Goal: Register for event/course

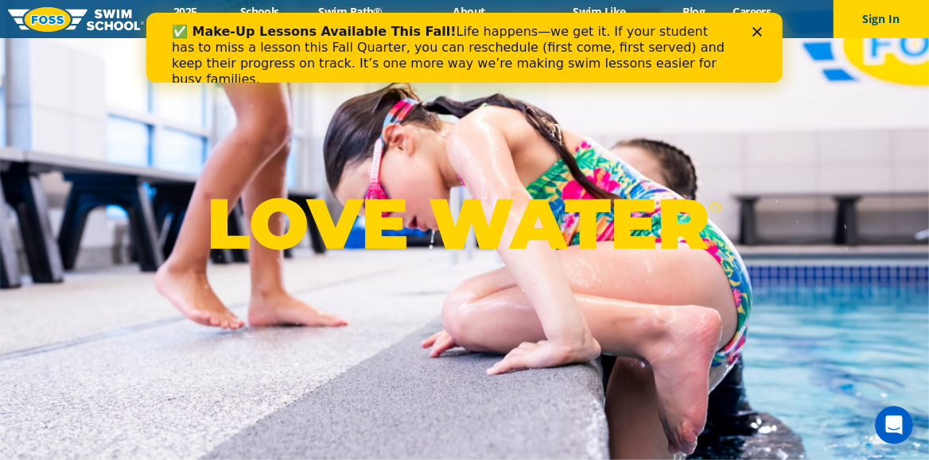
click at [756, 35] on icon "Close" at bounding box center [756, 32] width 10 height 10
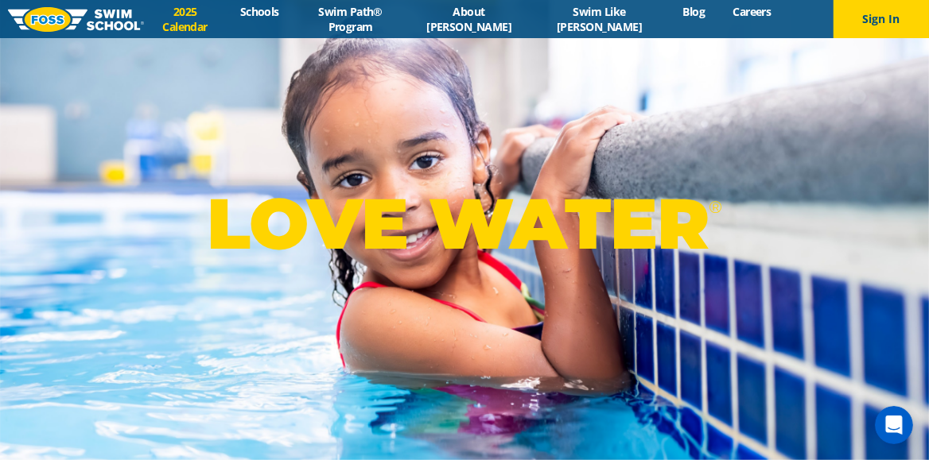
click at [202, 16] on link "2025 Calendar" at bounding box center [185, 19] width 82 height 30
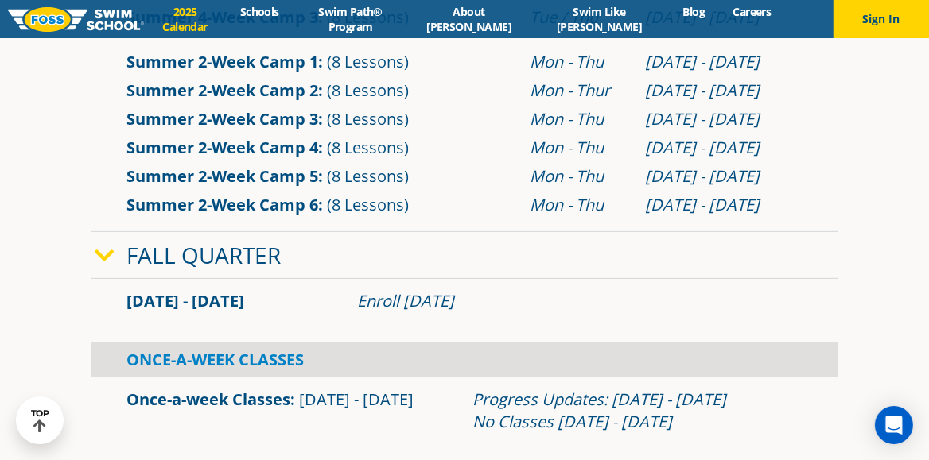
scroll to position [754, 0]
click at [227, 208] on link "Summer 2-Week Camp 6" at bounding box center [222, 203] width 192 height 21
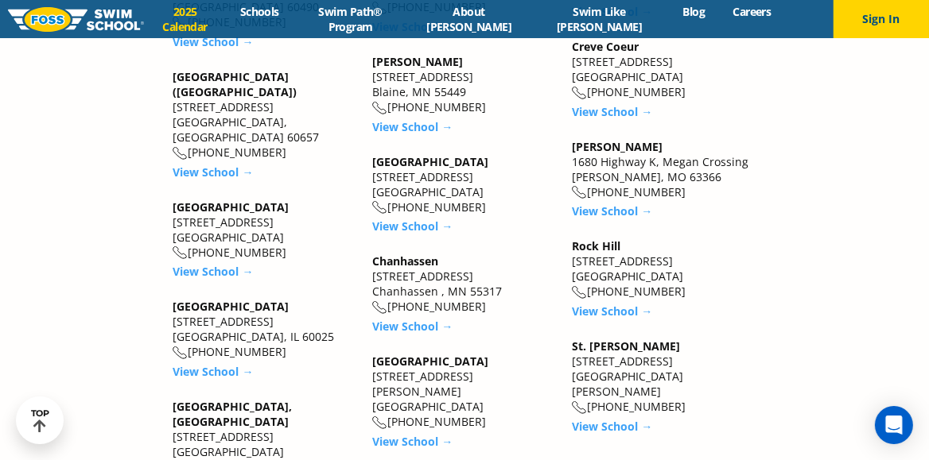
scroll to position [2002, 0]
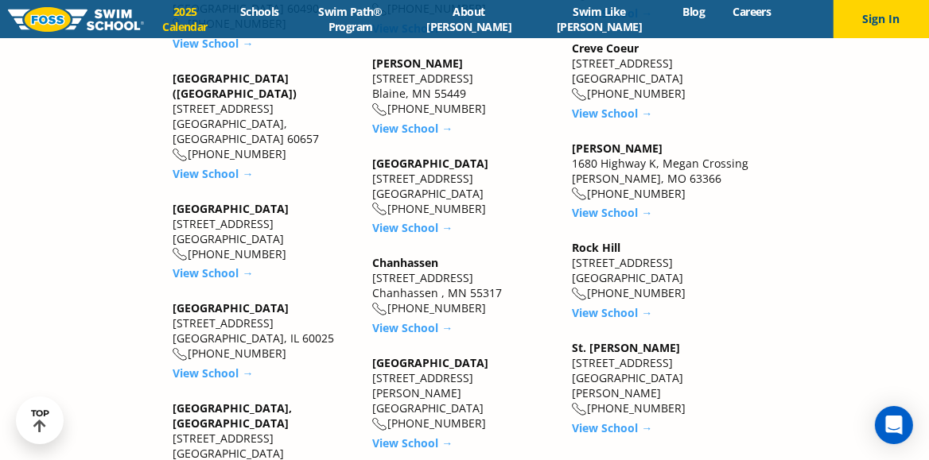
click at [399, 255] on link "Chanhassen" at bounding box center [405, 262] width 66 height 15
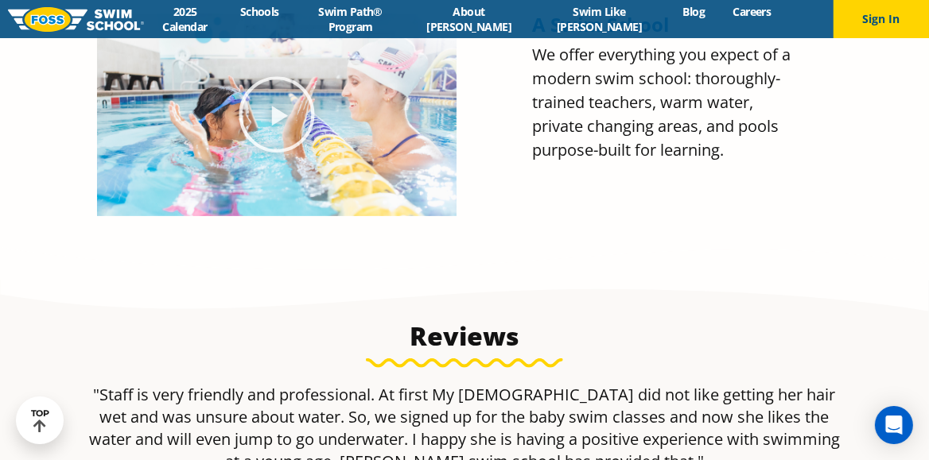
scroll to position [706, 0]
